Goal: Transaction & Acquisition: Purchase product/service

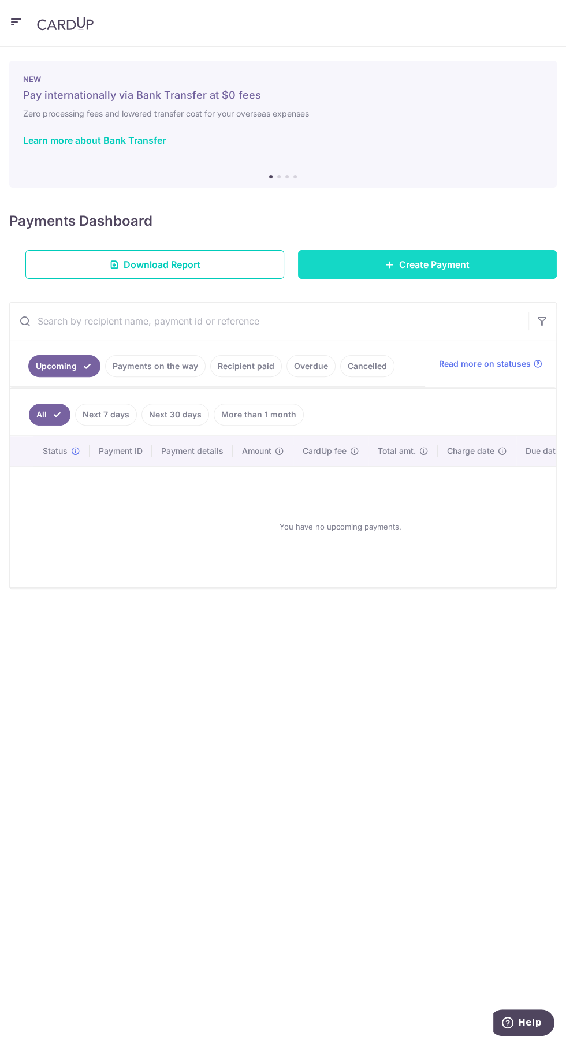
click at [374, 262] on link "Create Payment" at bounding box center [427, 264] width 259 height 29
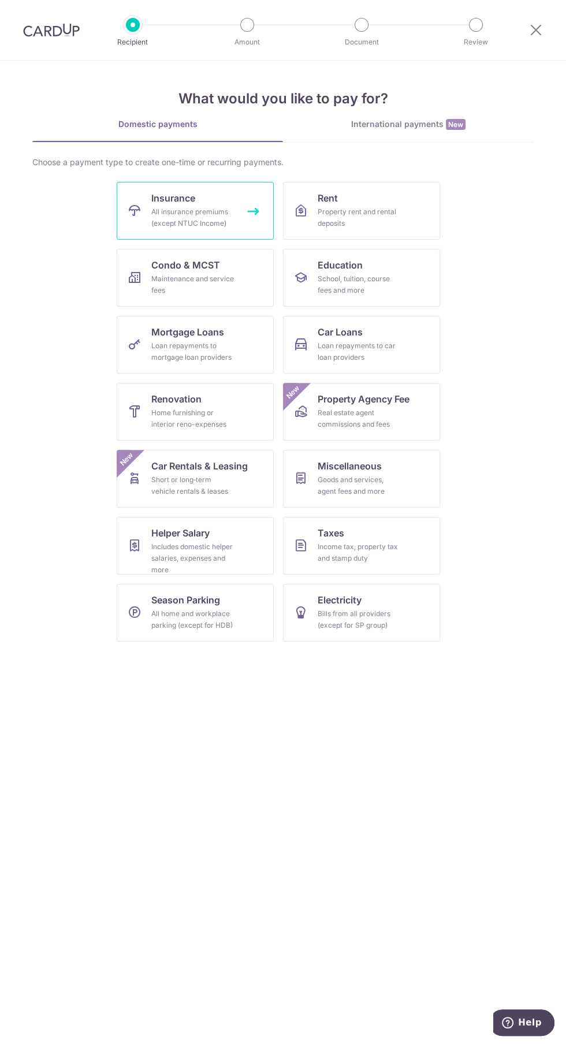
click at [154, 206] on div "All insurance premiums (except NTUC Income)" at bounding box center [192, 217] width 83 height 23
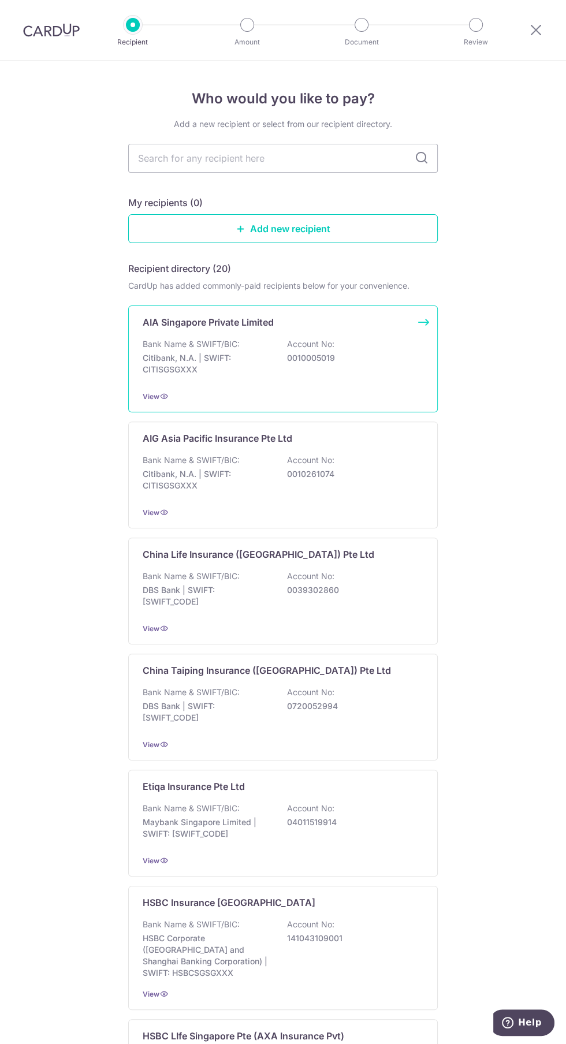
click at [207, 354] on p "Citibank, N.A. | SWIFT: CITISGSGXXX" at bounding box center [207, 363] width 129 height 23
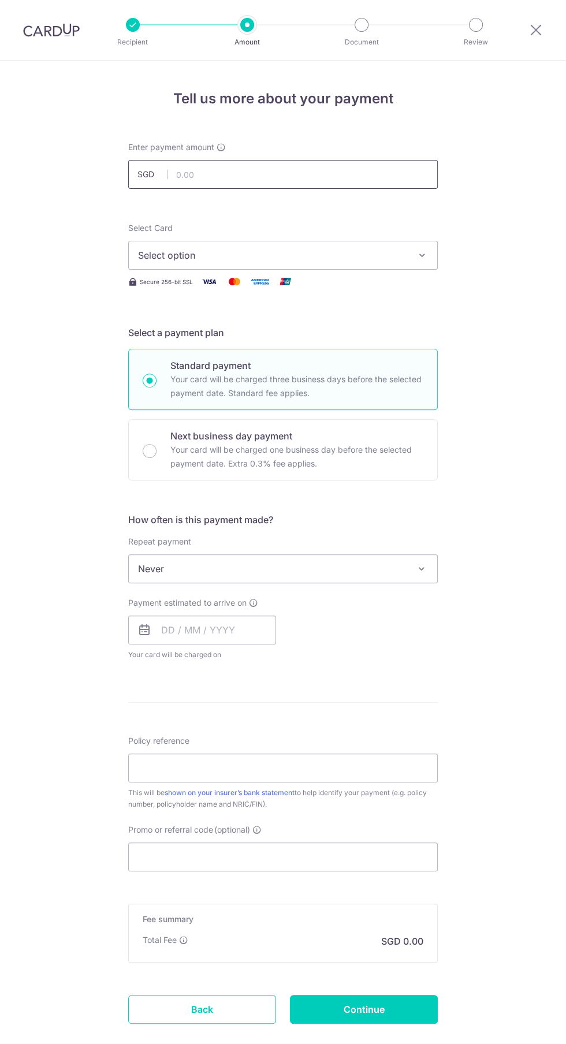
click at [188, 174] on input "text" at bounding box center [282, 174] width 309 height 29
click at [196, 174] on input "text" at bounding box center [282, 174] width 309 height 29
type input "8"
click at [228, 174] on input "683.00" at bounding box center [282, 174] width 309 height 29
type input "683.20"
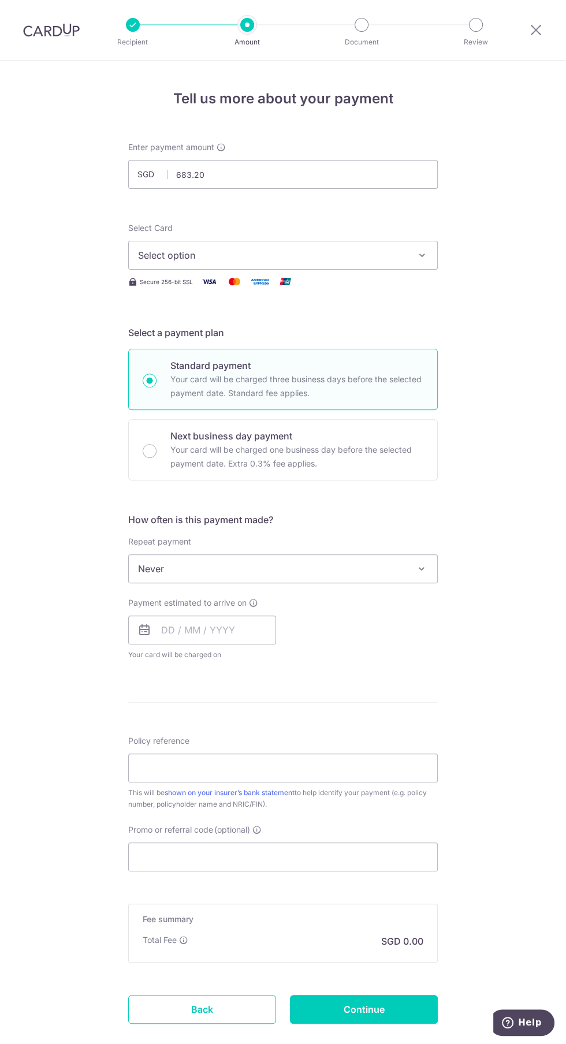
click at [168, 229] on span "Select Card" at bounding box center [150, 228] width 44 height 10
click at [168, 241] on button "Select option" at bounding box center [282, 255] width 309 height 29
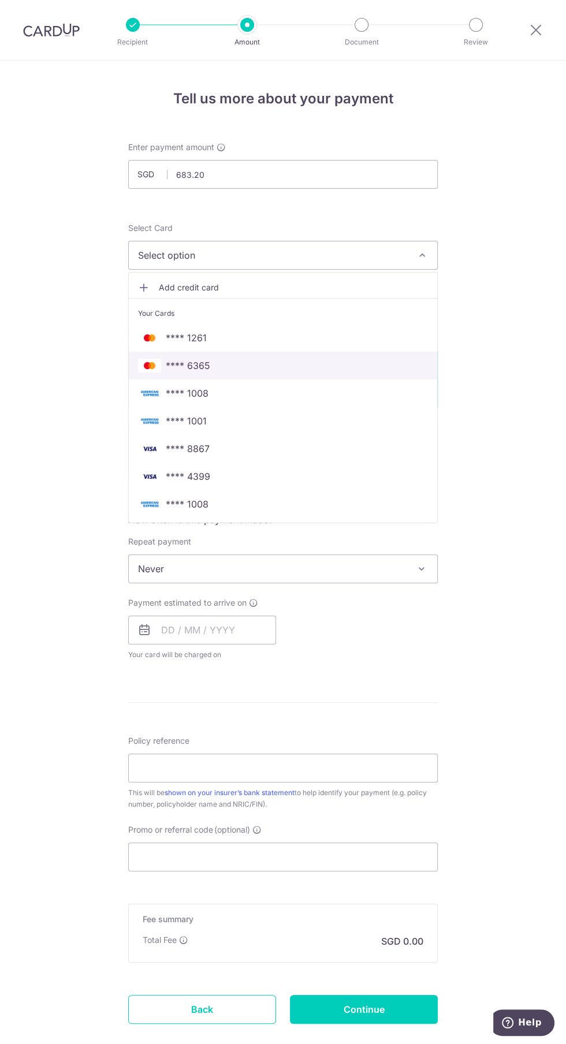
click at [158, 364] on img at bounding box center [149, 366] width 23 height 14
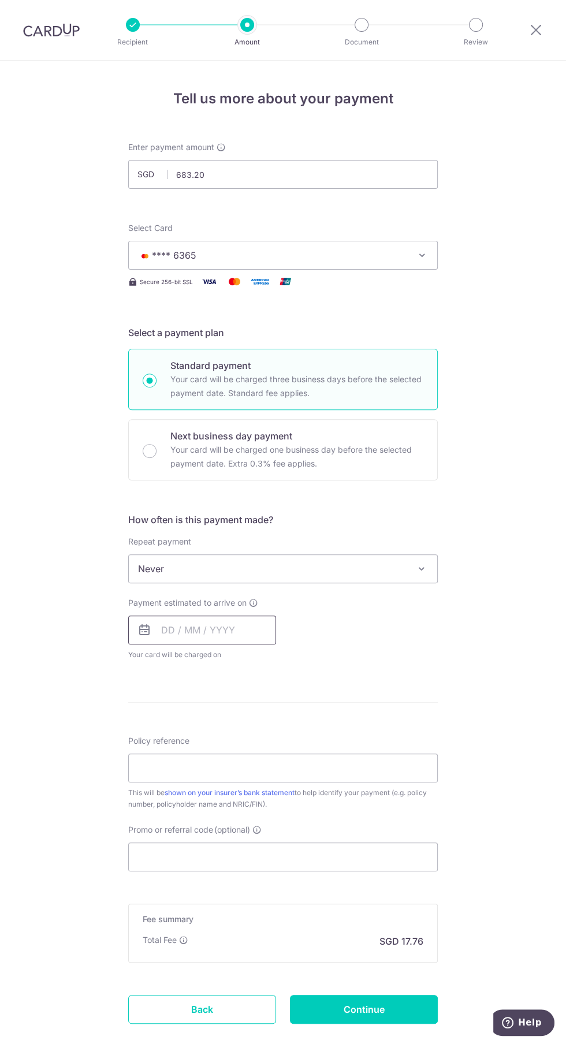
click at [242, 627] on input "text" at bounding box center [202, 630] width 148 height 29
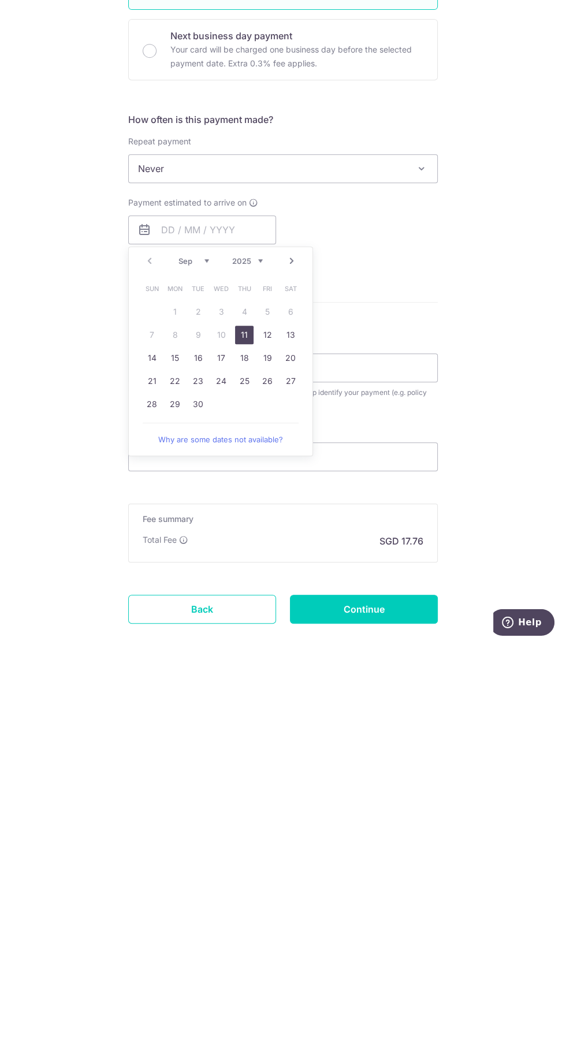
click at [244, 734] on link "11" at bounding box center [244, 735] width 18 height 18
type input "11/09/2025"
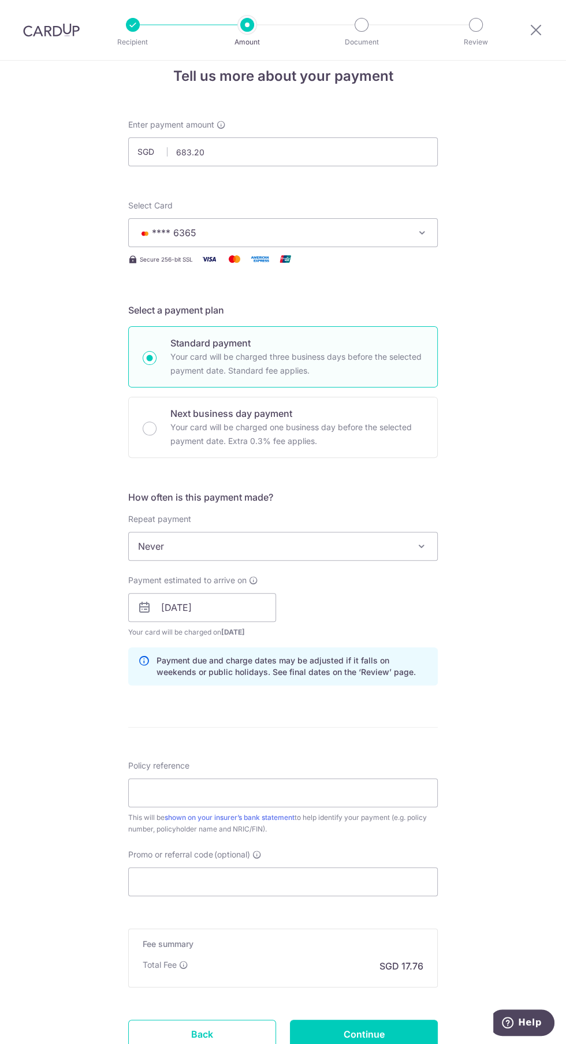
scroll to position [35, 0]
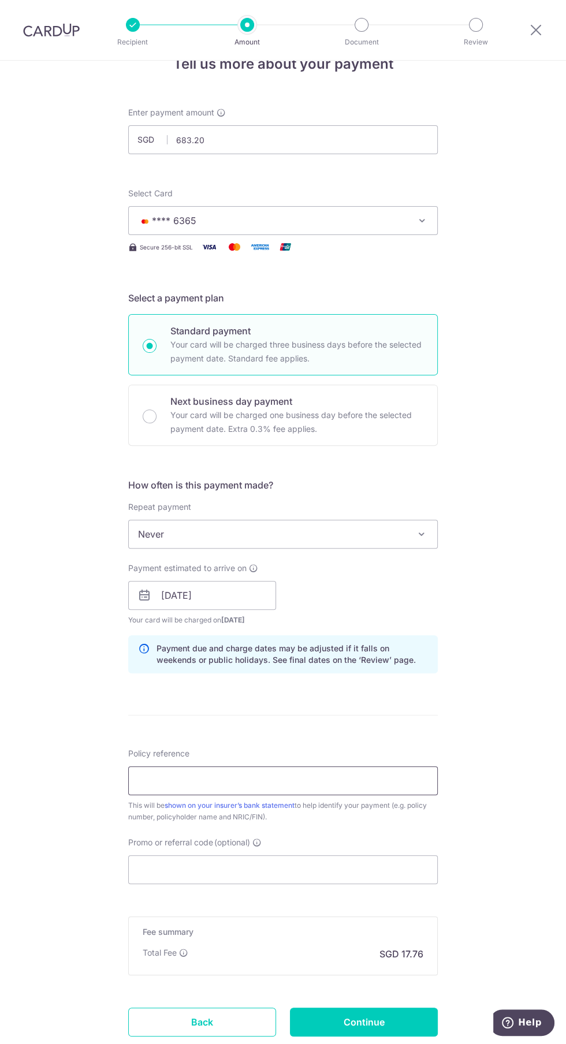
click at [353, 779] on input "Policy reference" at bounding box center [282, 780] width 309 height 29
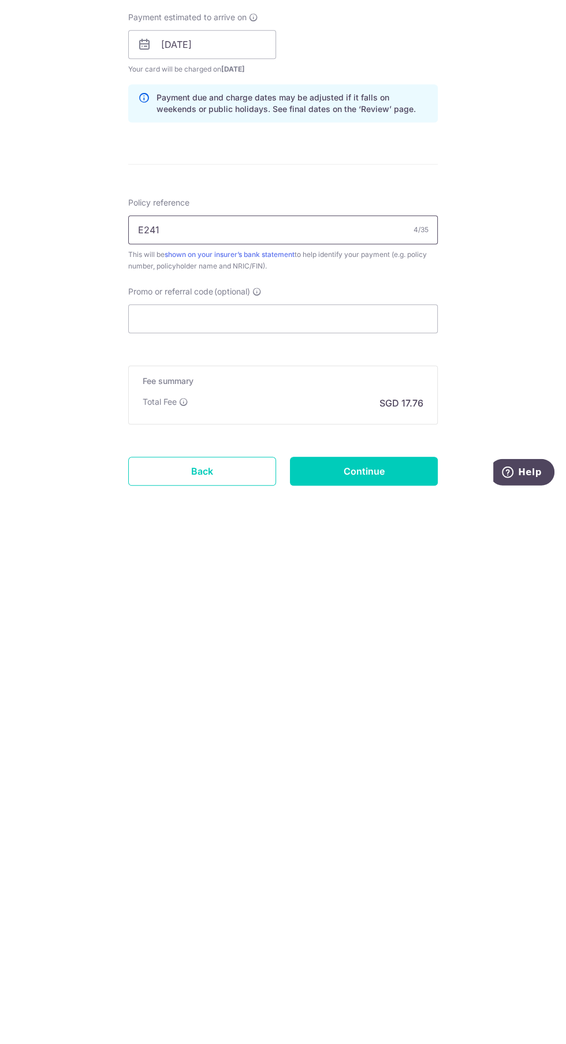
type input "E241659469 Timothy Ng"
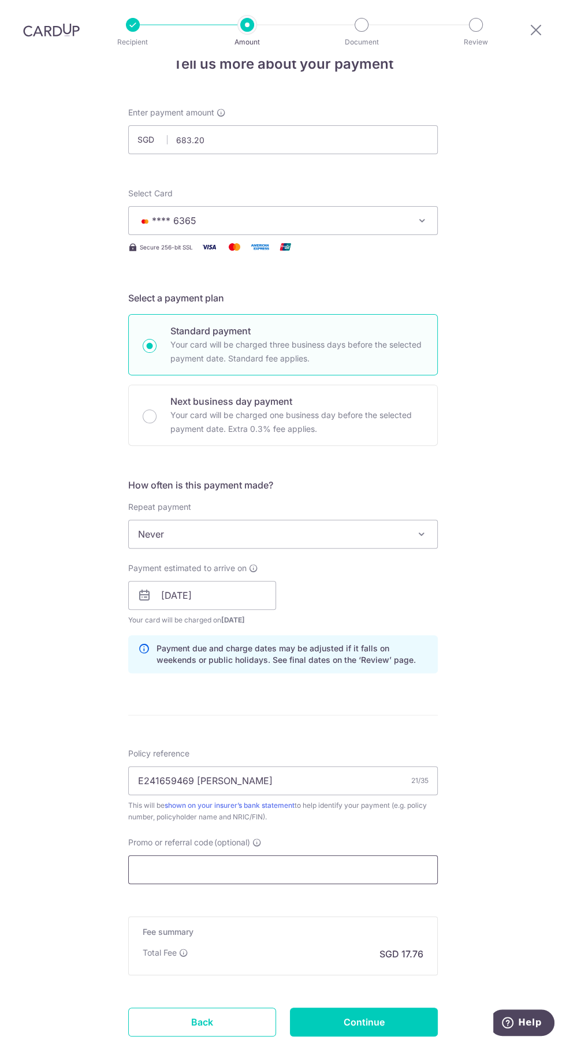
click at [342, 870] on input "Promo or referral code (optional)" at bounding box center [282, 869] width 309 height 29
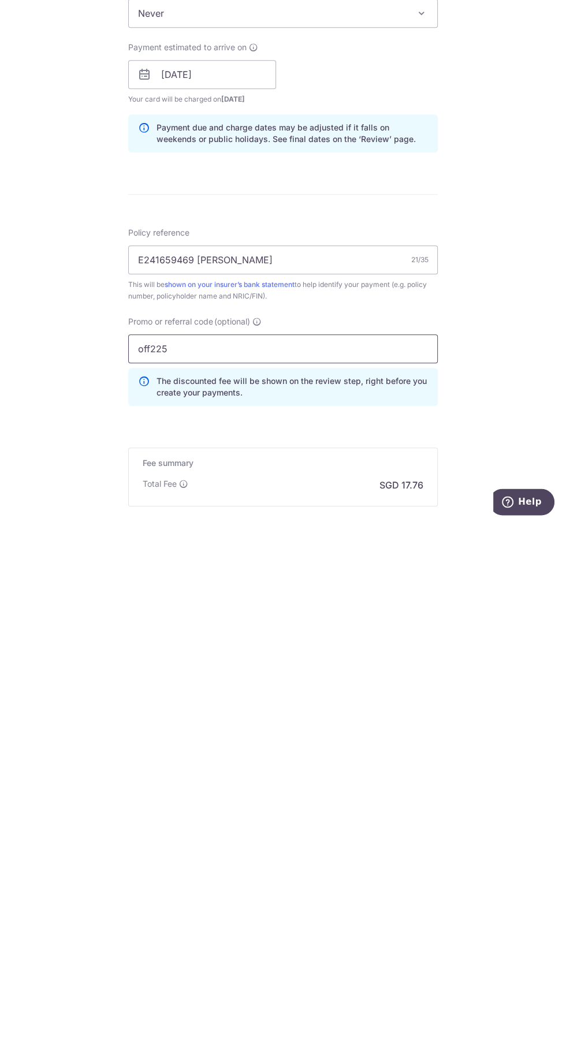
type input "off225"
click at [509, 887] on div "Tell us more about your payment Enter payment amount SGD 683.20 683.20 Select C…" at bounding box center [283, 600] width 566 height 1149
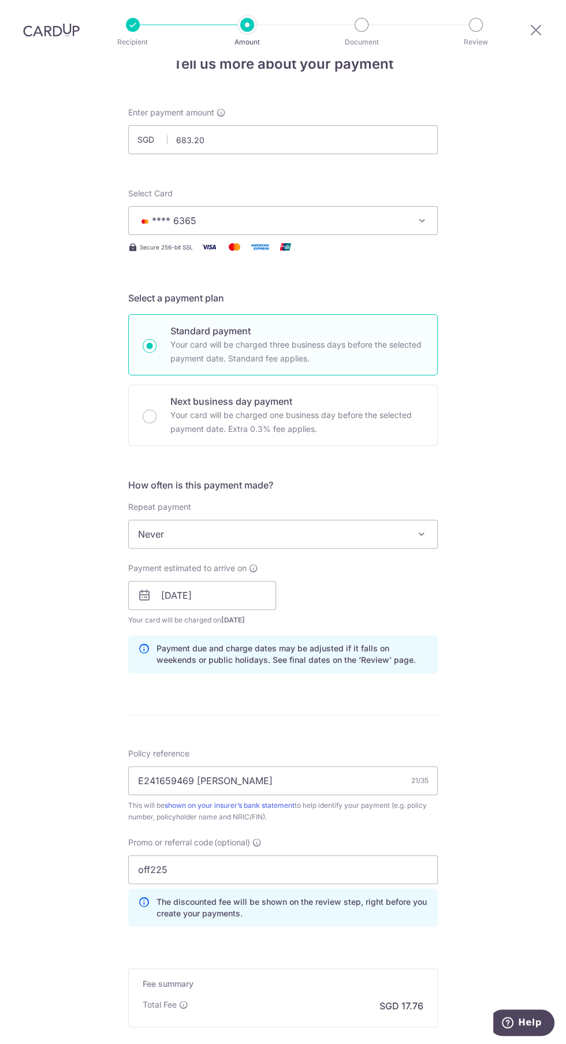
scroll to position [86, 0]
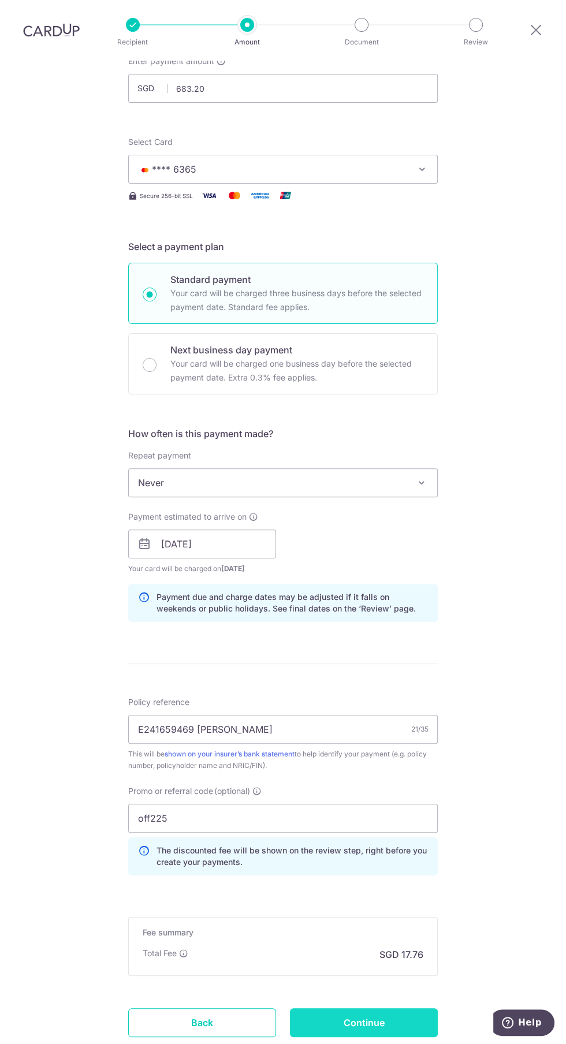
click at [406, 1009] on input "Continue" at bounding box center [364, 1022] width 148 height 29
type input "Create Schedule"
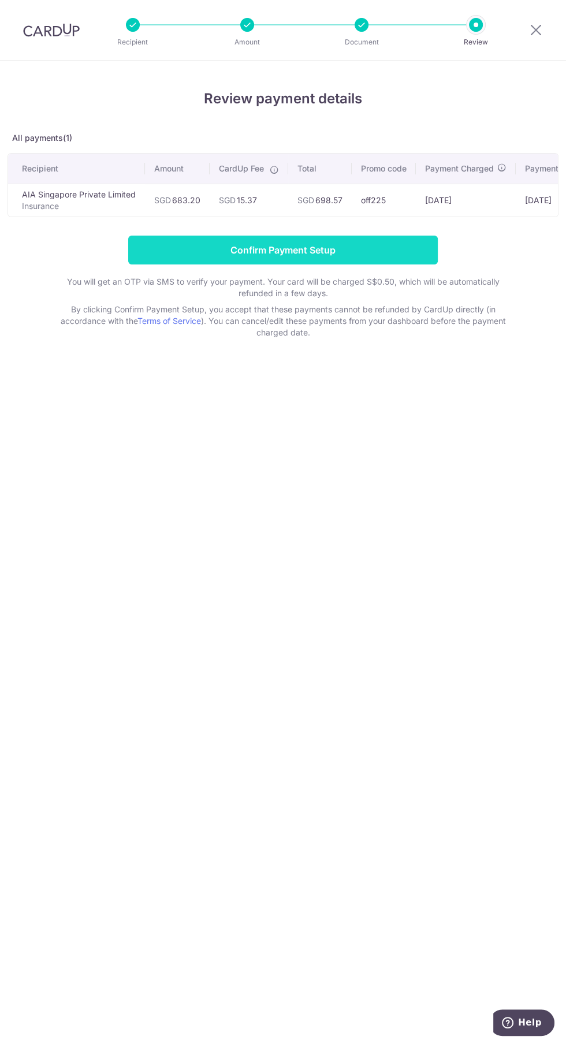
click at [147, 245] on input "Confirm Payment Setup" at bounding box center [282, 250] width 309 height 29
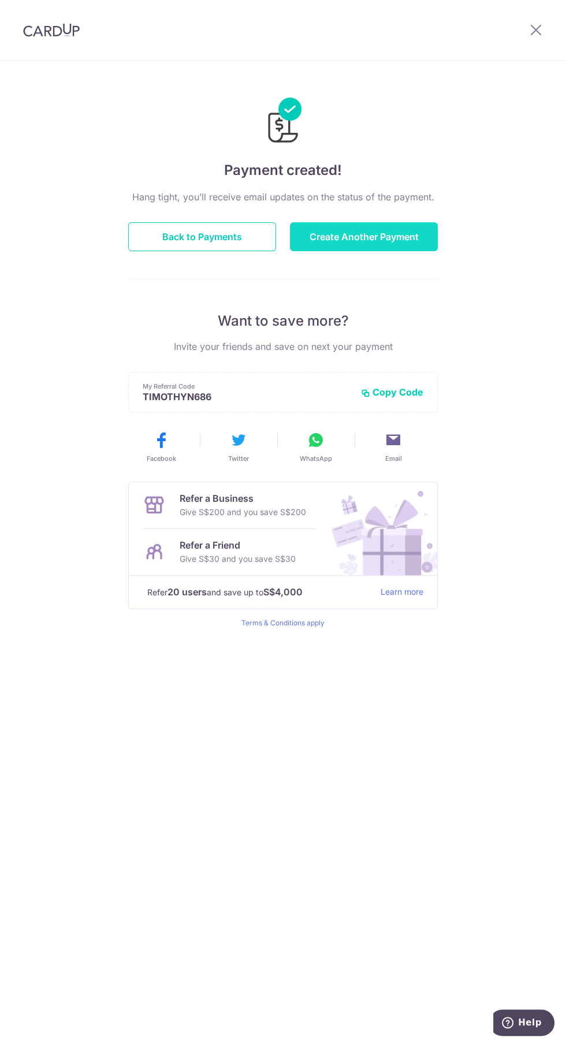
click at [337, 236] on button "Create Another Payment" at bounding box center [364, 236] width 148 height 29
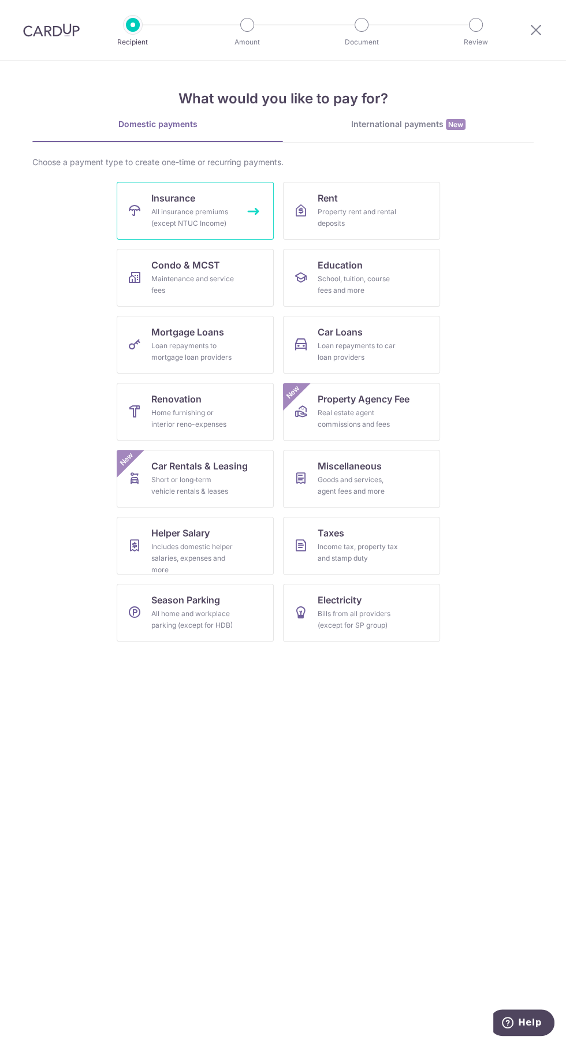
click at [186, 200] on span "Insurance" at bounding box center [173, 198] width 44 height 14
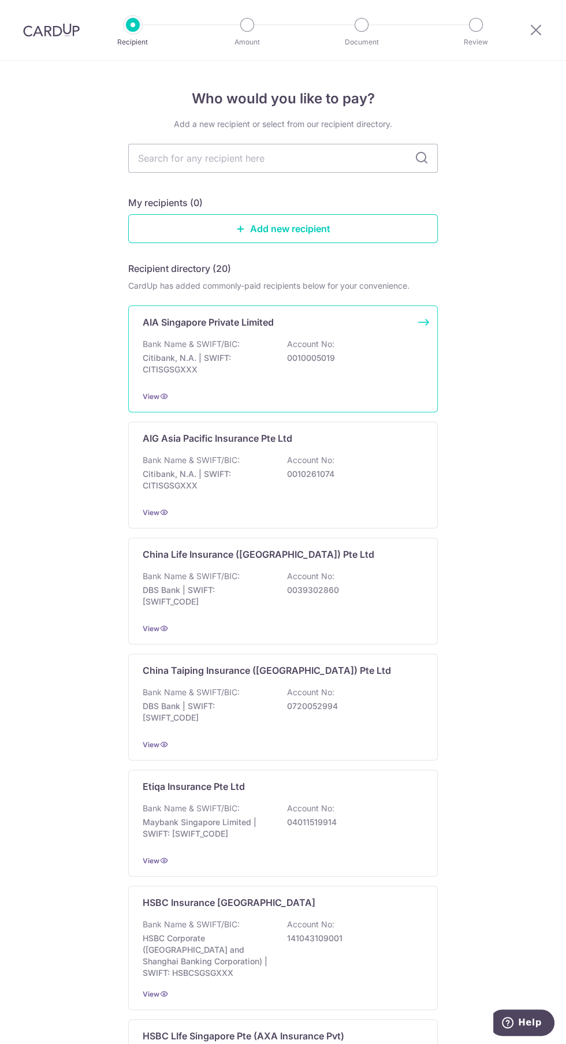
click at [274, 356] on div "Bank Name & SWIFT/BIC: Citibank, N.A. | SWIFT: CITISGSGXXX Account No: 00100050…" at bounding box center [283, 359] width 281 height 43
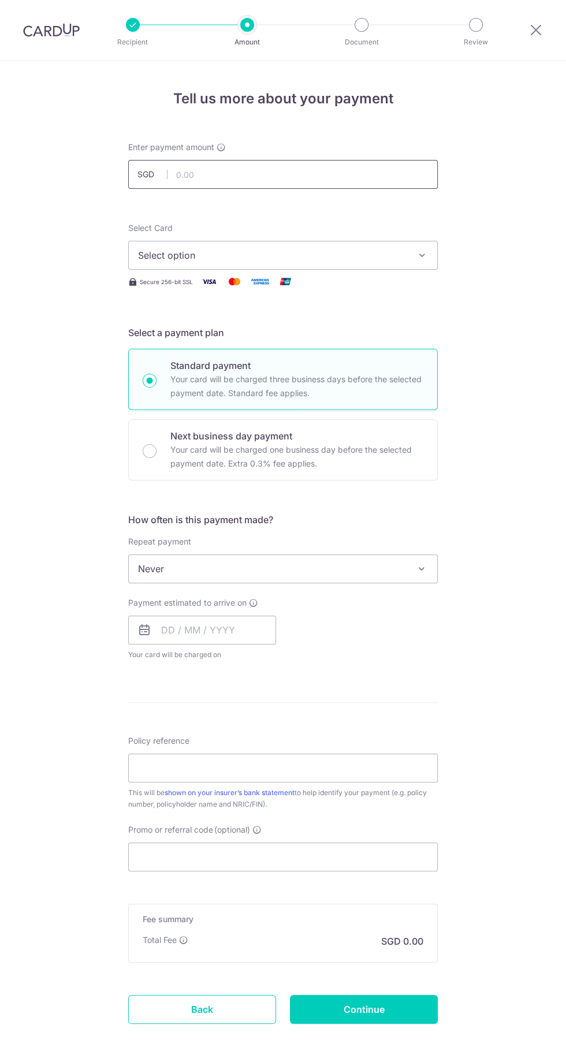
click at [199, 176] on input "text" at bounding box center [282, 174] width 309 height 29
click at [210, 177] on input "text" at bounding box center [282, 174] width 309 height 29
type input "153.20"
click at [54, 320] on div "Tell us more about your payment Enter payment amount SGD 153.20 Select Card Sel…" at bounding box center [283, 586] width 566 height 1050
click at [155, 248] on span "Select option" at bounding box center [272, 255] width 269 height 14
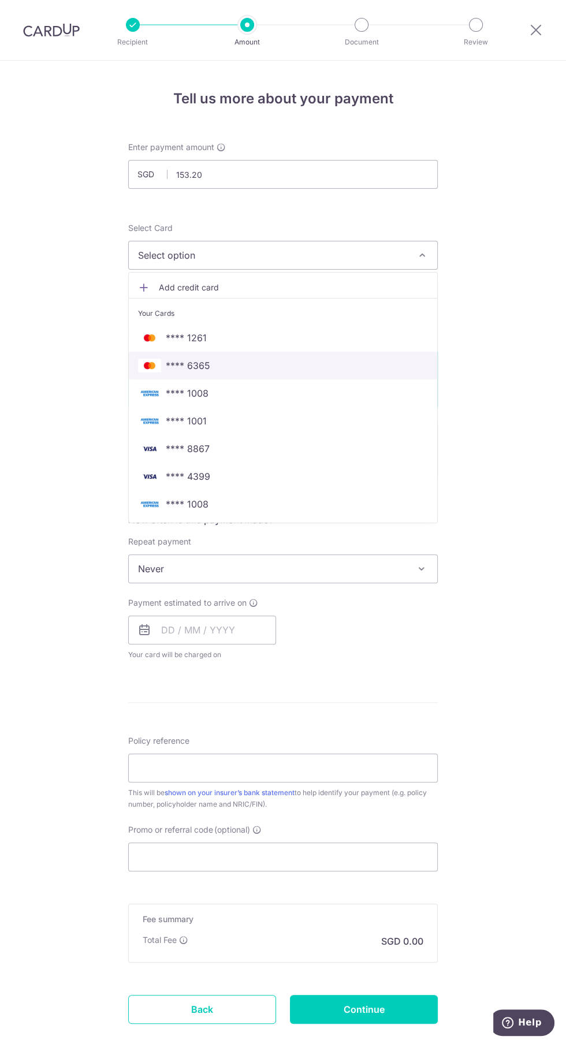
click at [146, 371] on img at bounding box center [149, 366] width 23 height 14
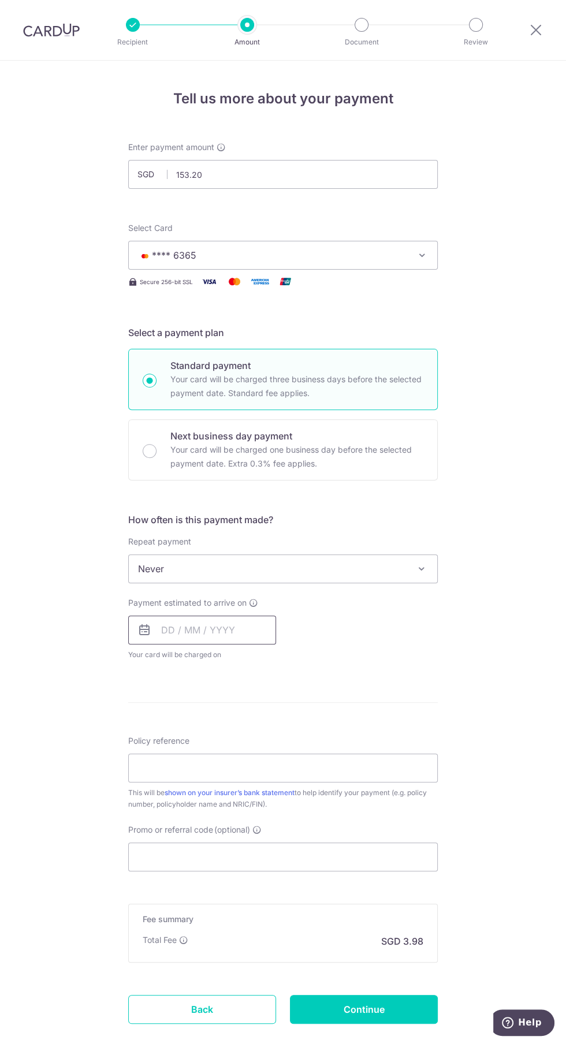
click at [226, 629] on input "text" at bounding box center [202, 630] width 148 height 29
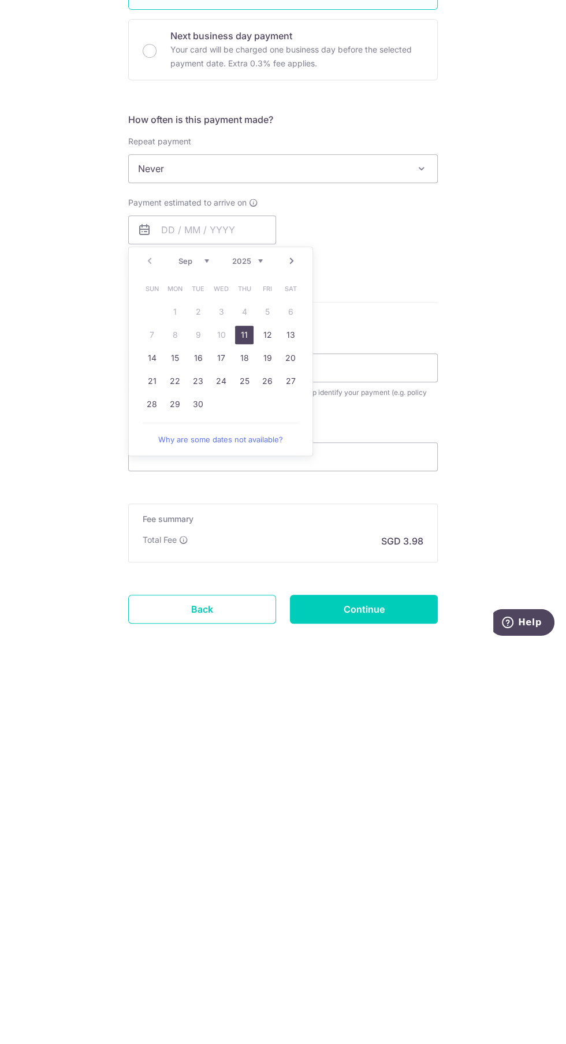
click at [244, 734] on link "11" at bounding box center [244, 735] width 18 height 18
type input "[DATE]"
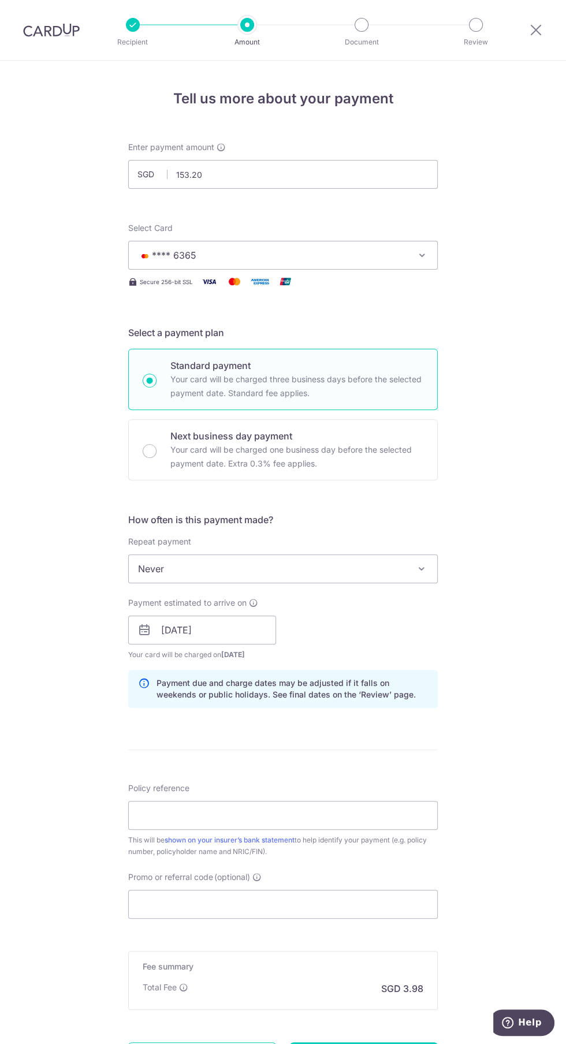
scroll to position [35, 0]
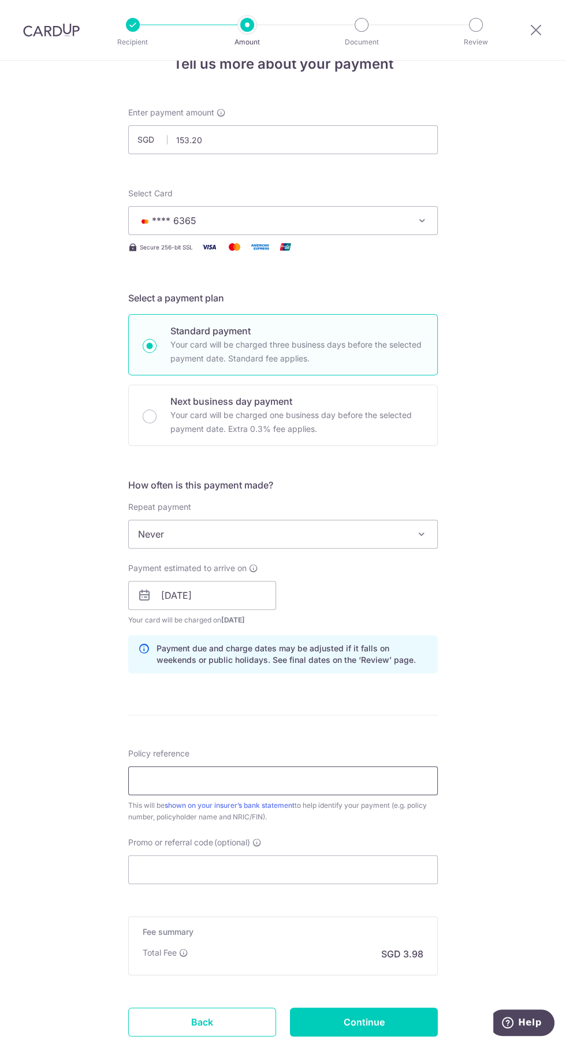
click at [342, 780] on input "Policy reference" at bounding box center [282, 780] width 309 height 29
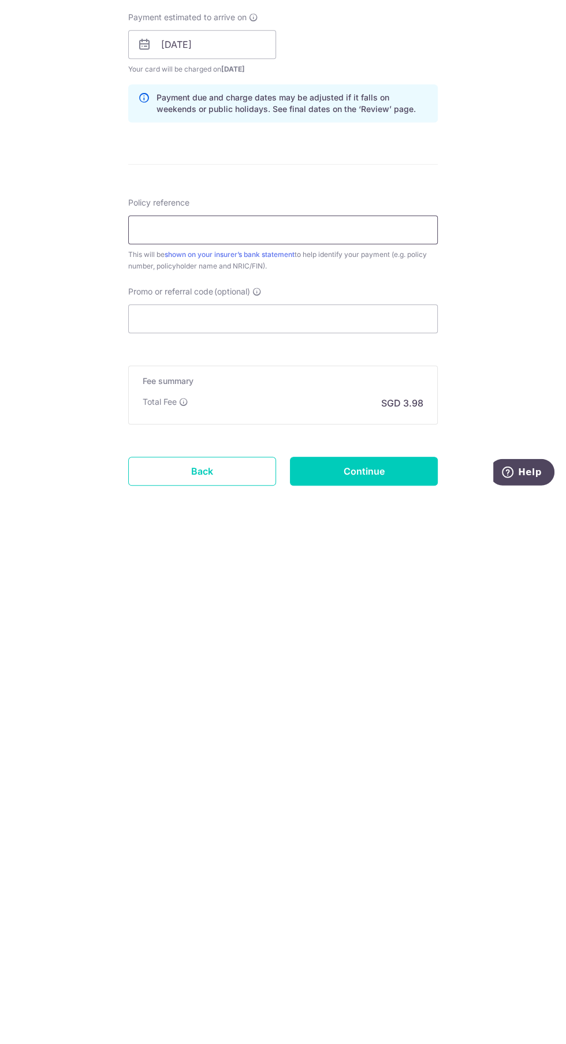
scroll to position [0, 0]
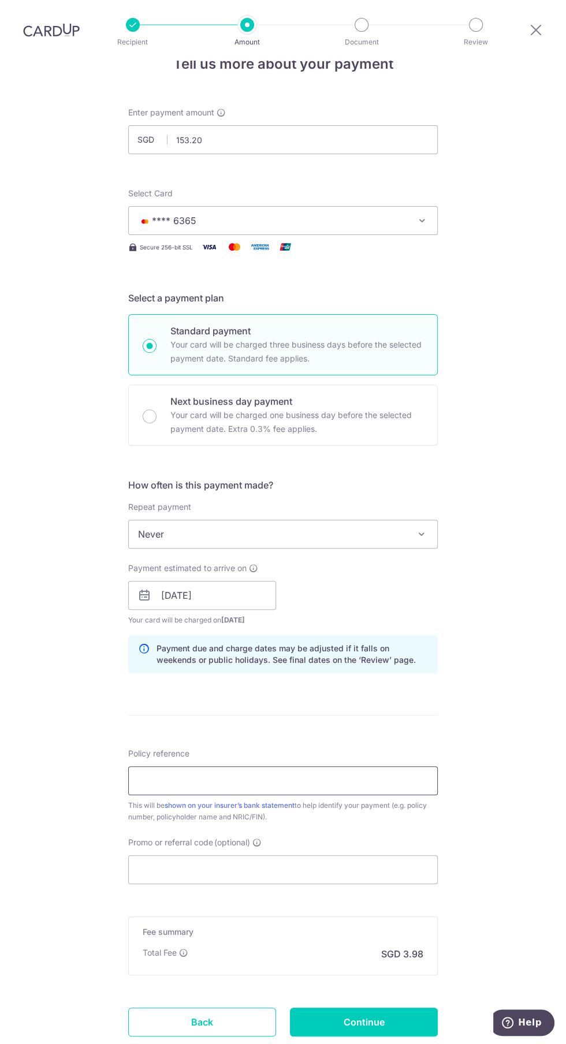
click at [342, 778] on input "Policy reference" at bounding box center [282, 780] width 309 height 29
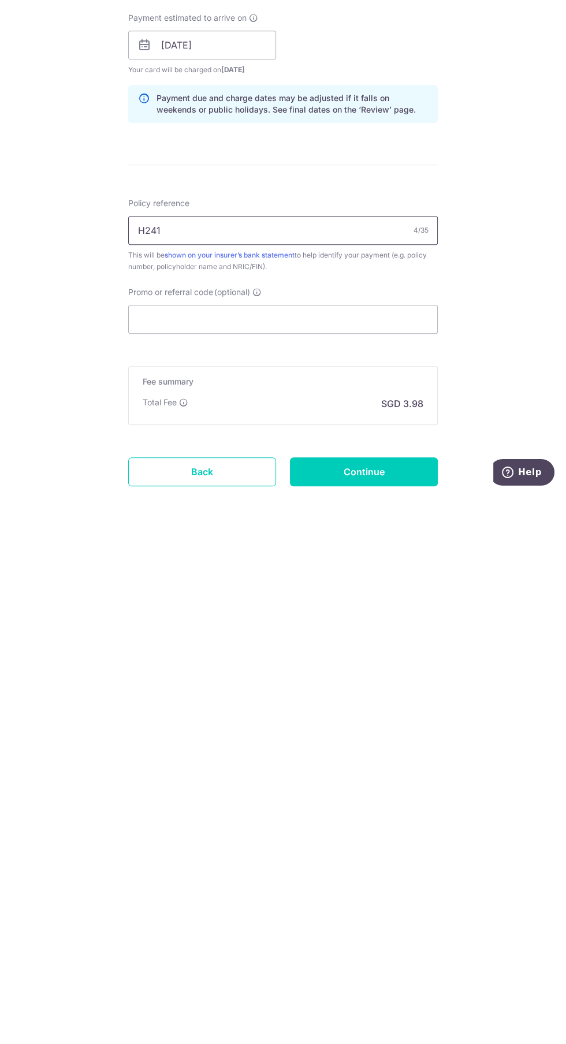
scroll to position [1, 0]
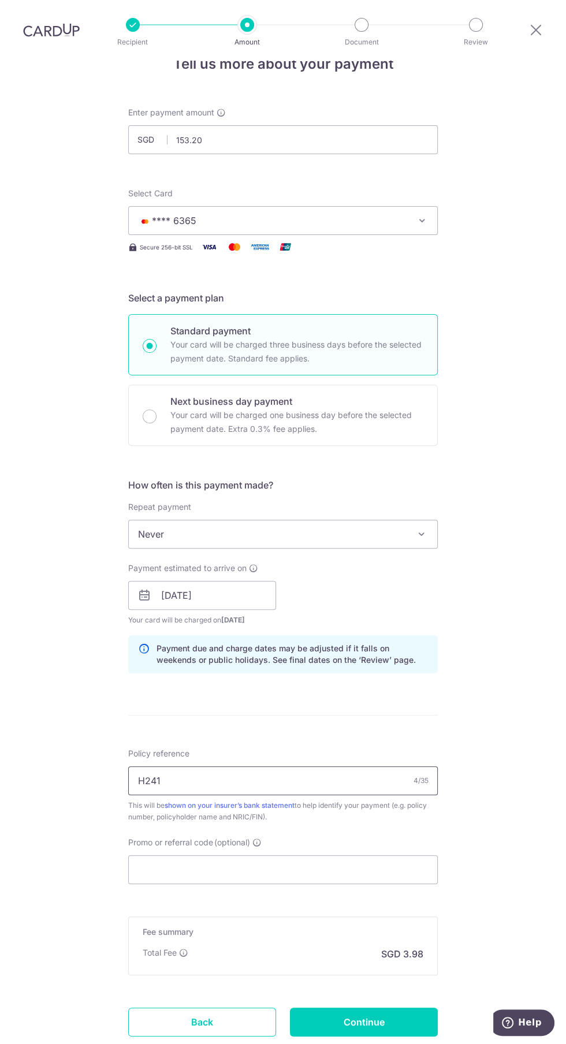
click at [348, 778] on input "H241" at bounding box center [282, 780] width 309 height 29
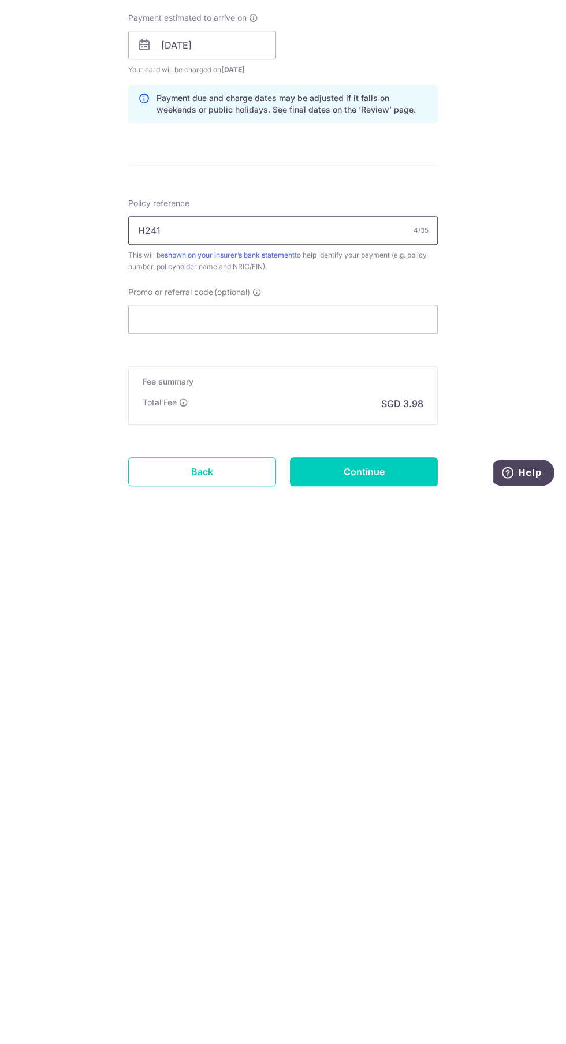
type input "H241659469 Timothy Ng"
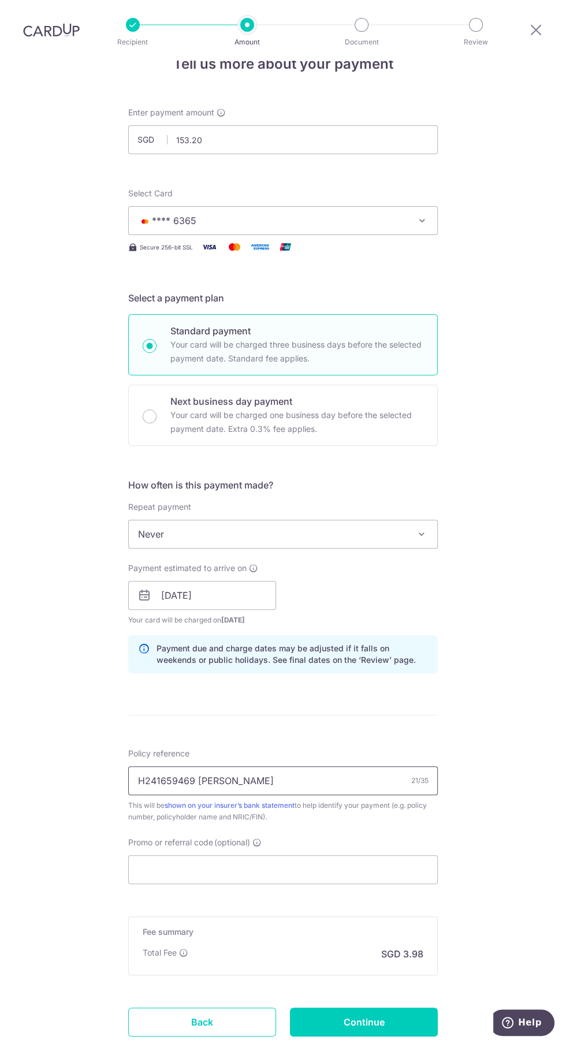
scroll to position [0, 0]
click at [359, 870] on input "Promo or referral code (optional)" at bounding box center [282, 869] width 309 height 29
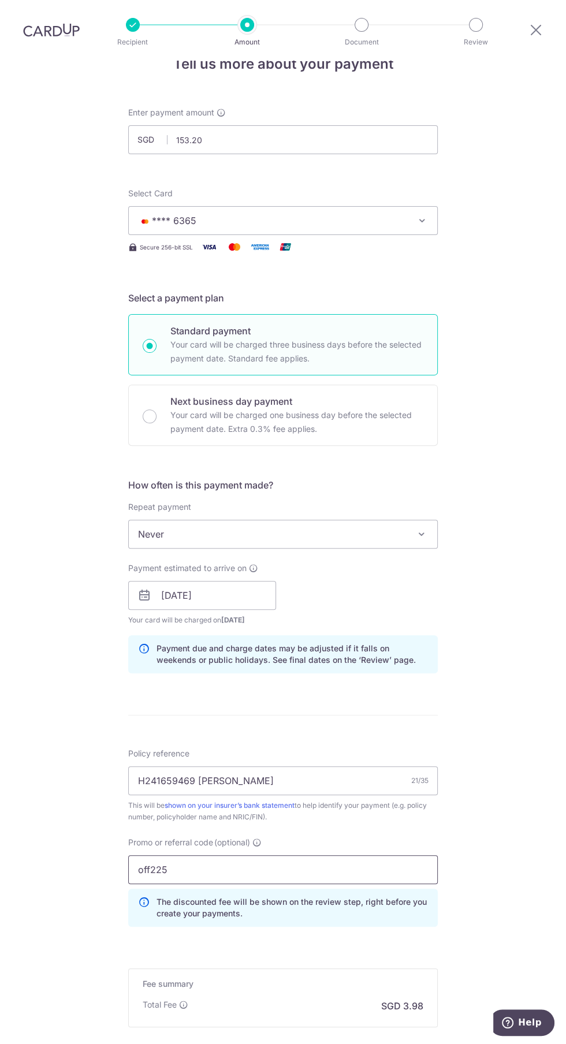
scroll to position [86, 0]
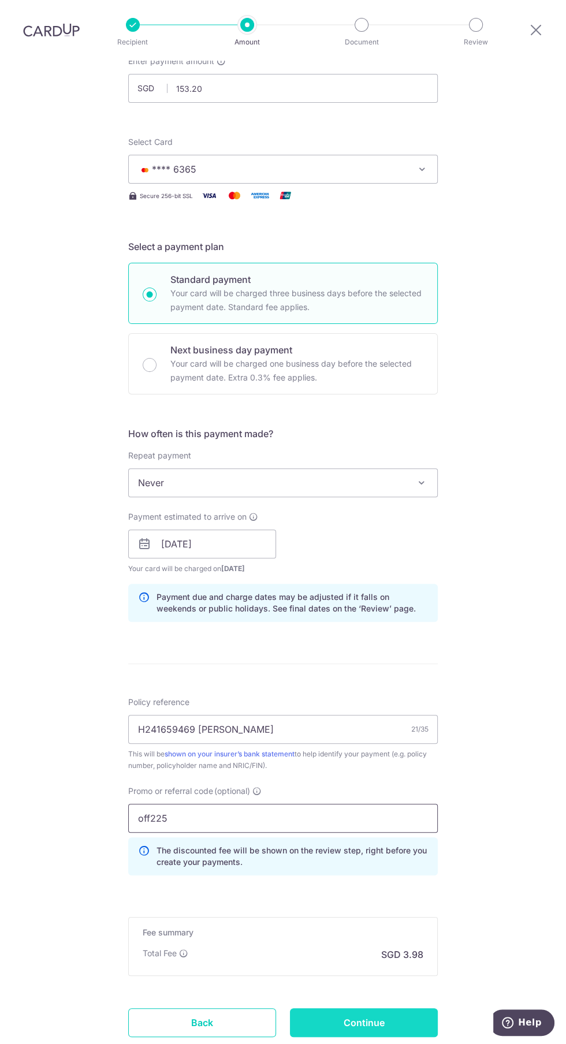
type input "off225"
click at [415, 1021] on input "Continue" at bounding box center [364, 1022] width 148 height 29
type input "Create Schedule"
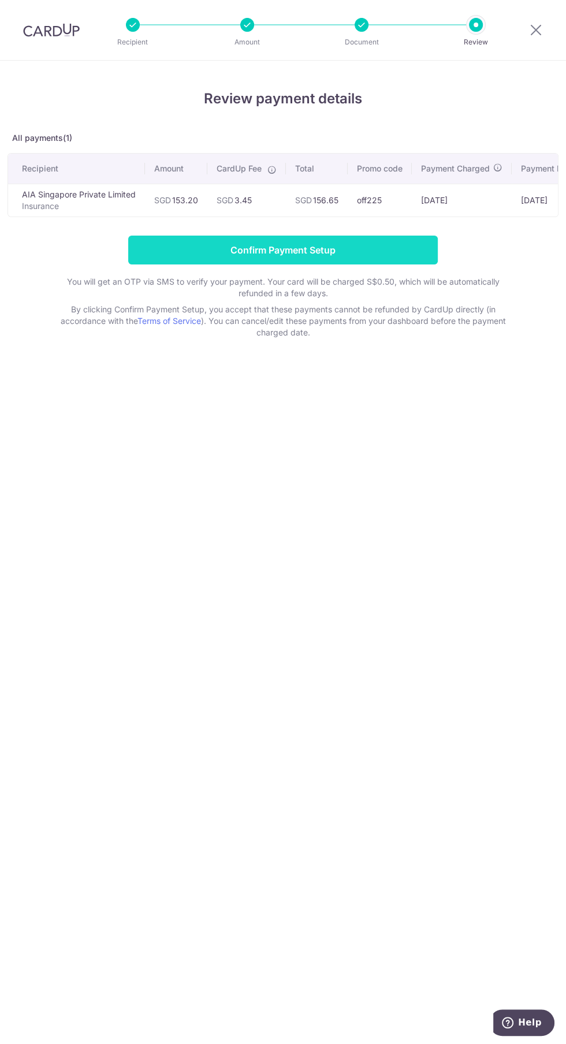
click at [378, 238] on input "Confirm Payment Setup" at bounding box center [282, 250] width 309 height 29
